Goal: Transaction & Acquisition: Download file/media

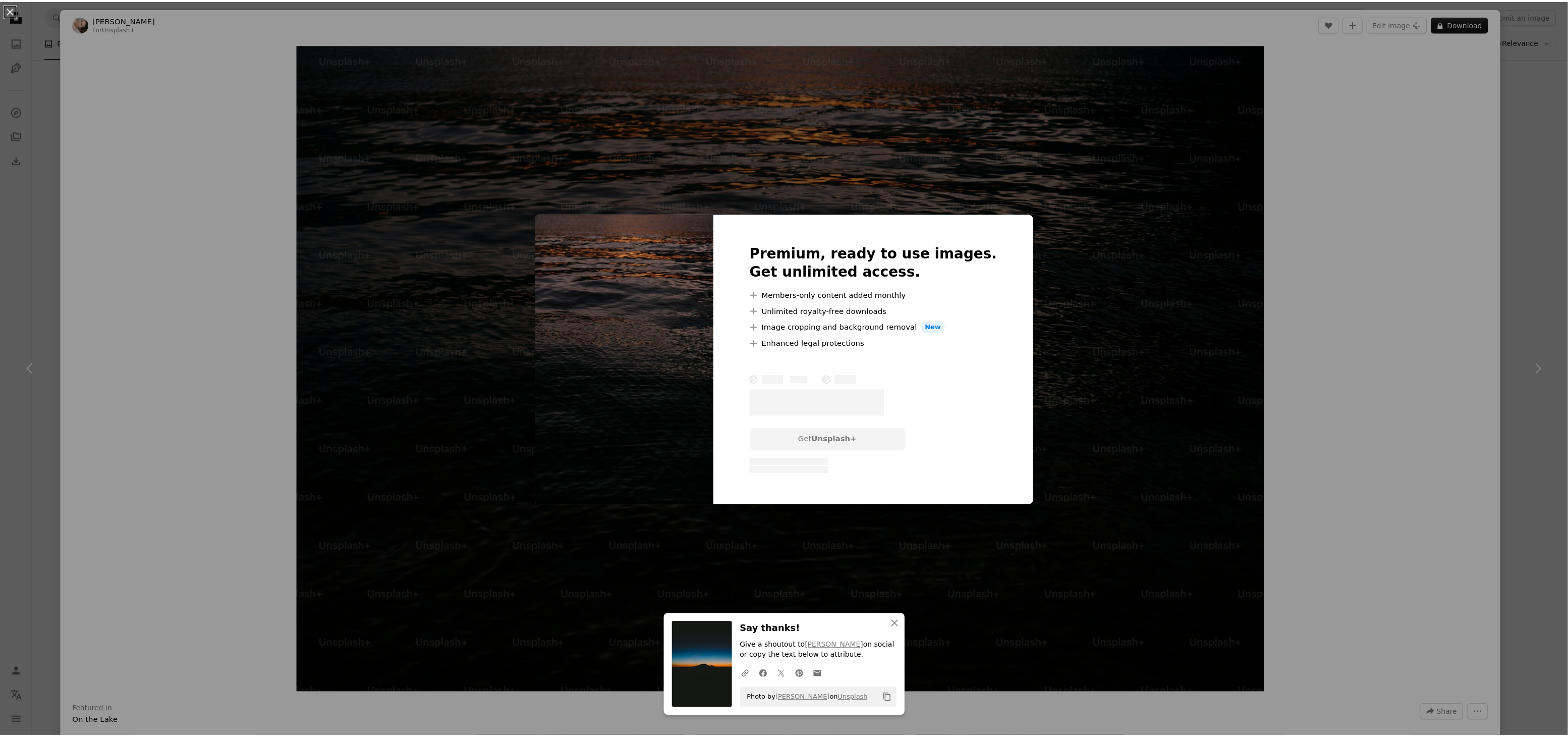
scroll to position [1009, 0]
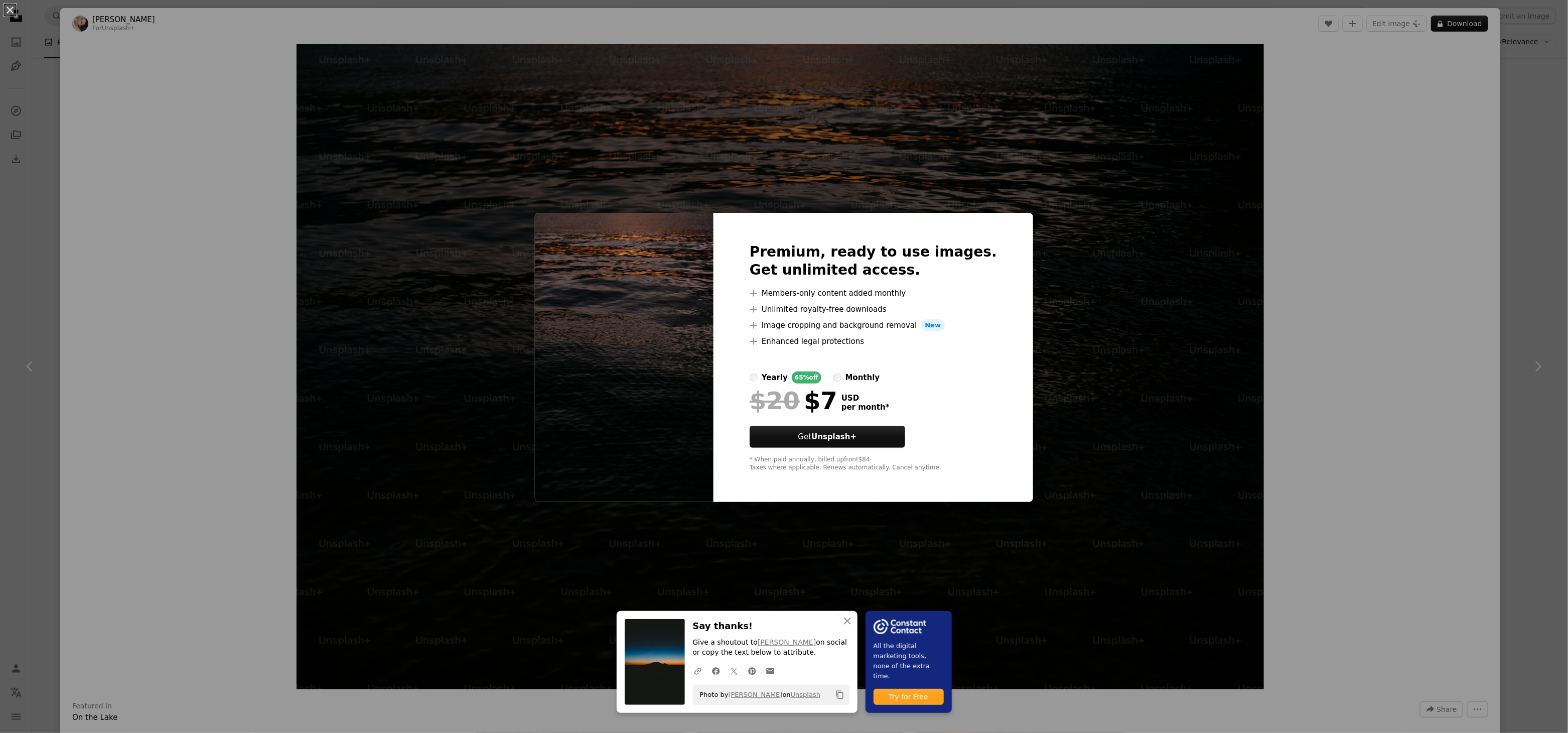
click at [1528, 314] on div "An X shape An X shape Close Say thanks! Give a shoutout to [PERSON_NAME] on soc…" at bounding box center [784, 366] width 1568 height 733
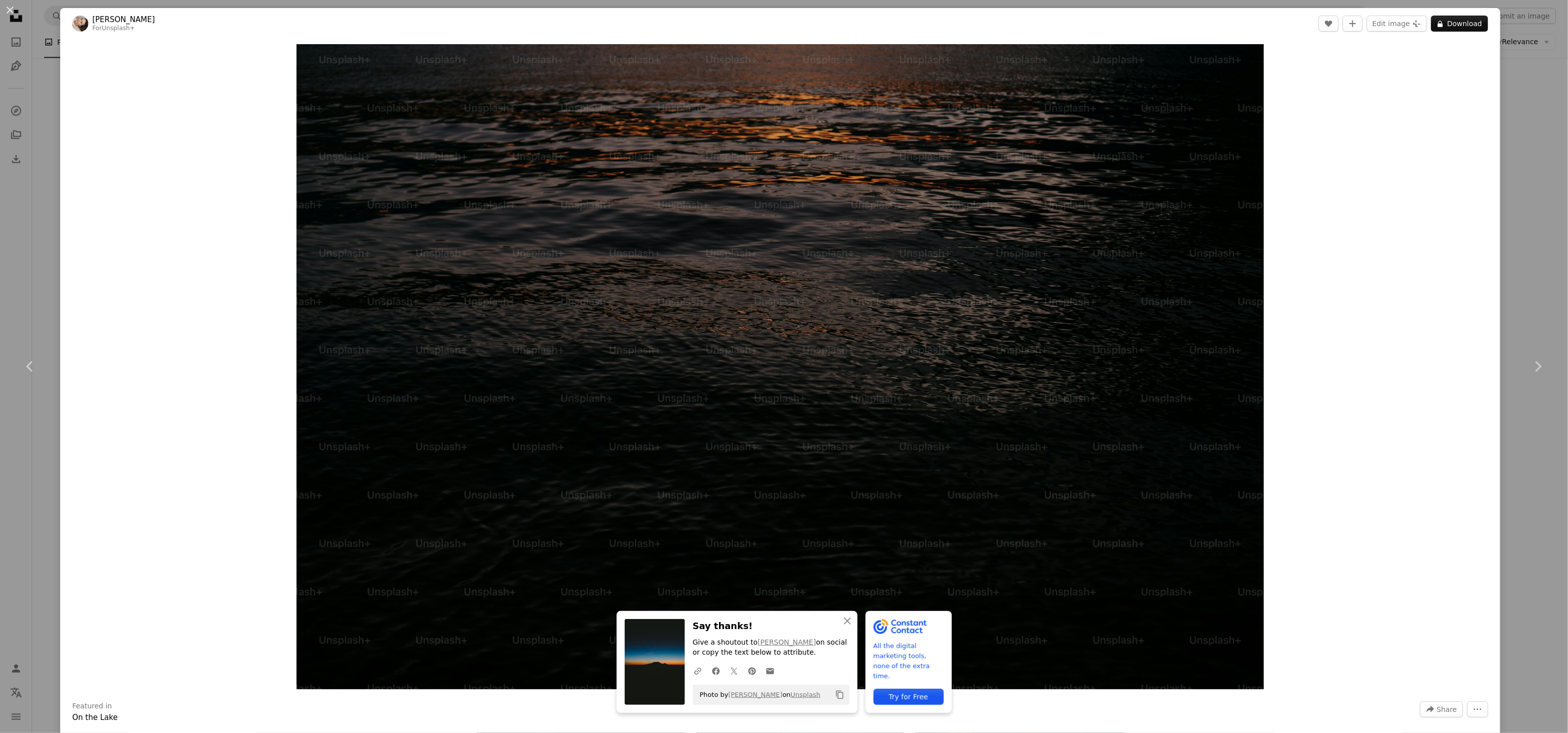
click at [1501, 269] on div "An X shape Chevron left Chevron right An X shape Close Say thanks! Give a shout…" at bounding box center [784, 366] width 1568 height 733
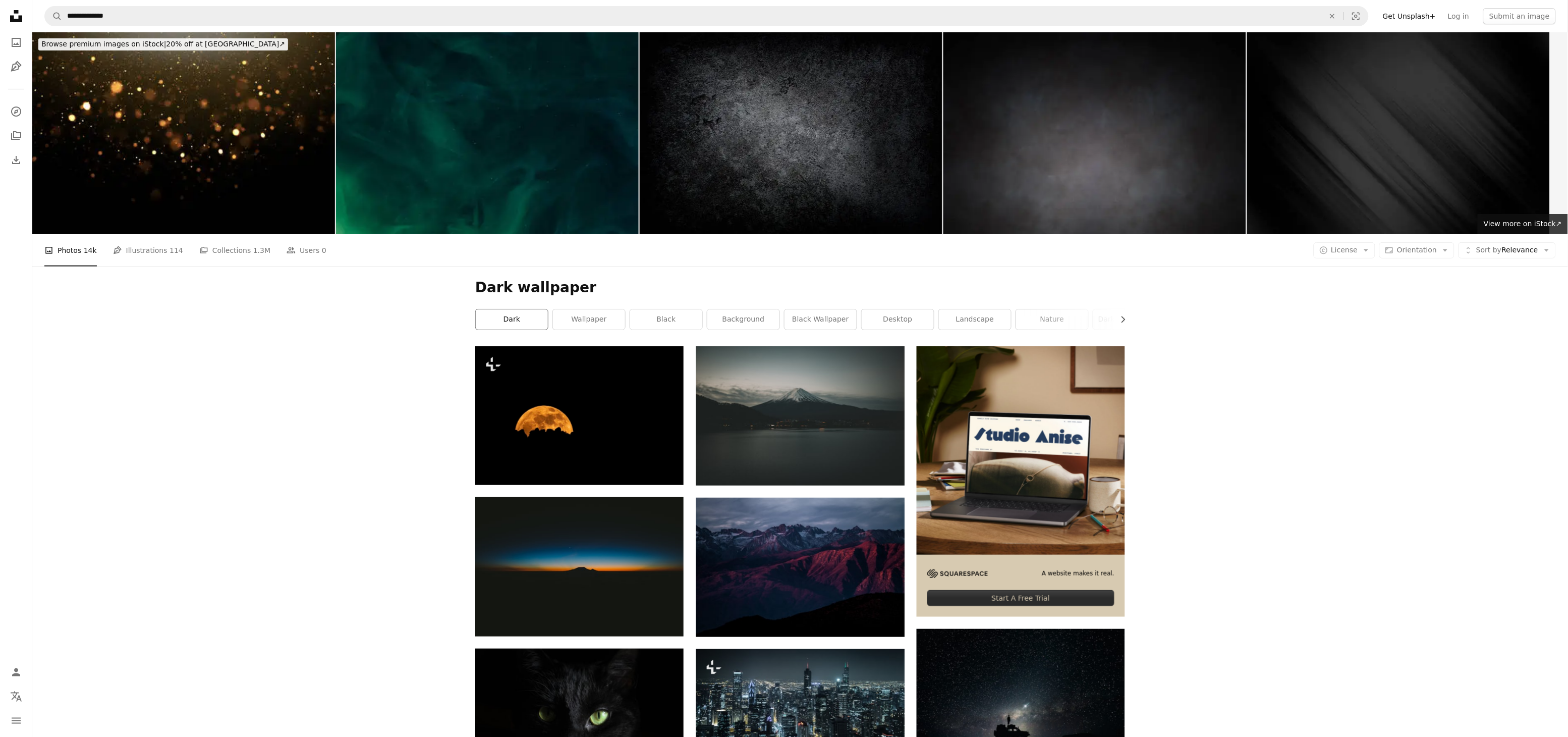
click at [522, 322] on link "dark" at bounding box center [512, 319] width 72 height 20
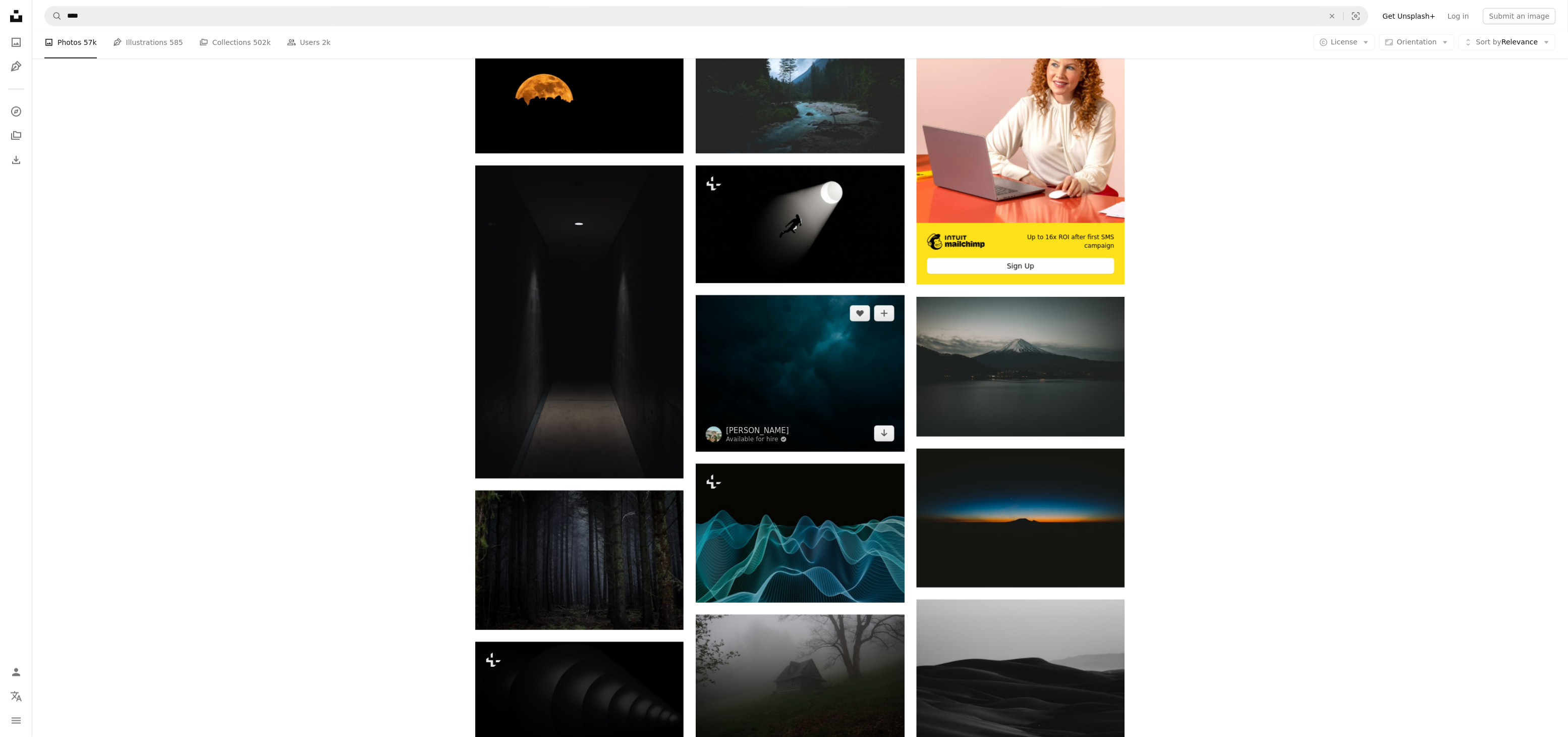
scroll to position [336, 0]
